Goal: Task Accomplishment & Management: Use online tool/utility

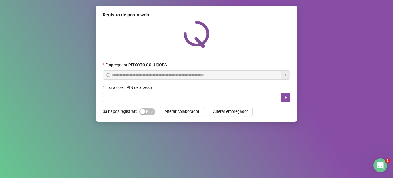
click at [143, 92] on div "Insira o seu PIN de acesso" at bounding box center [197, 88] width 188 height 9
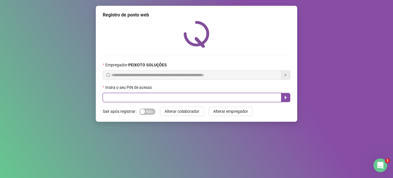
click at [143, 94] on input "text" at bounding box center [192, 97] width 179 height 9
type input "*****"
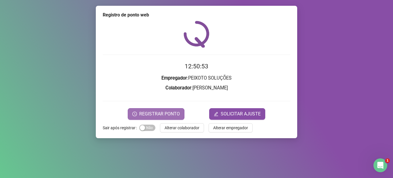
click at [164, 111] on span "REGISTRAR PONTO" at bounding box center [159, 113] width 41 height 7
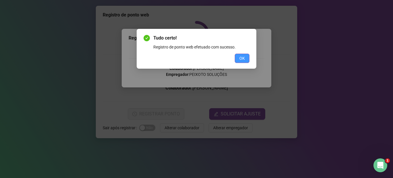
click at [238, 55] on button "OK" at bounding box center [242, 58] width 15 height 9
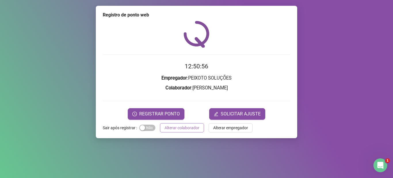
click at [175, 124] on button "Alterar colaborador" at bounding box center [182, 127] width 44 height 9
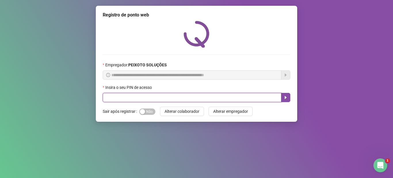
click at [232, 96] on input "text" at bounding box center [192, 97] width 179 height 9
type input "*****"
click at [287, 99] on icon "caret-right" at bounding box center [286, 97] width 5 height 5
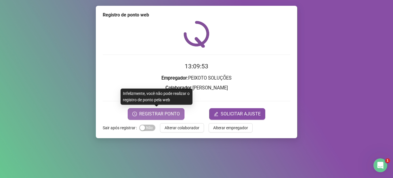
click at [167, 111] on span "REGISTRAR PONTO" at bounding box center [159, 113] width 41 height 7
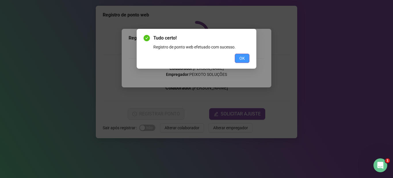
click at [247, 54] on button "OK" at bounding box center [242, 58] width 15 height 9
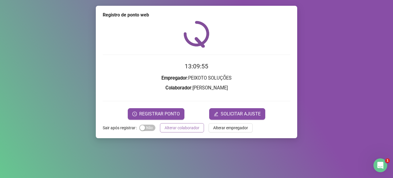
click at [191, 126] on span "Alterar colaborador" at bounding box center [182, 127] width 35 height 6
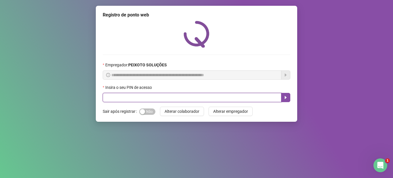
click at [242, 101] on input "text" at bounding box center [192, 97] width 179 height 9
type input "*****"
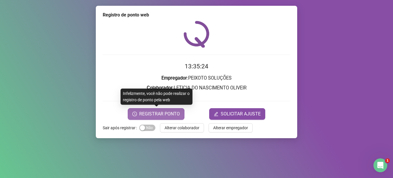
click at [160, 116] on span "REGISTRAR PONTO" at bounding box center [159, 113] width 41 height 7
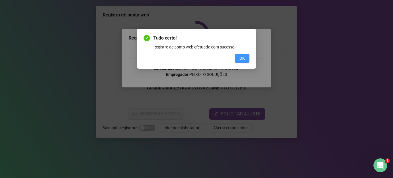
click at [243, 57] on span "OK" at bounding box center [242, 58] width 5 height 6
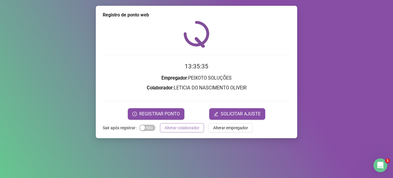
click at [181, 131] on button "Alterar colaborador" at bounding box center [182, 127] width 44 height 9
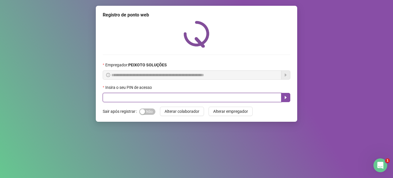
click at [187, 98] on input "text" at bounding box center [192, 97] width 179 height 9
type input "*****"
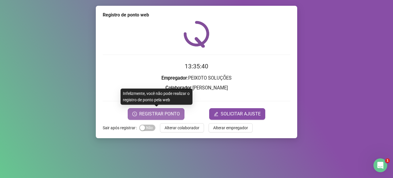
click at [163, 114] on span "REGISTRAR PONTO" at bounding box center [159, 113] width 41 height 7
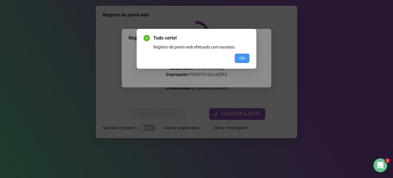
click at [242, 58] on span "OK" at bounding box center [242, 58] width 5 height 6
